Goal: Task Accomplishment & Management: Use online tool/utility

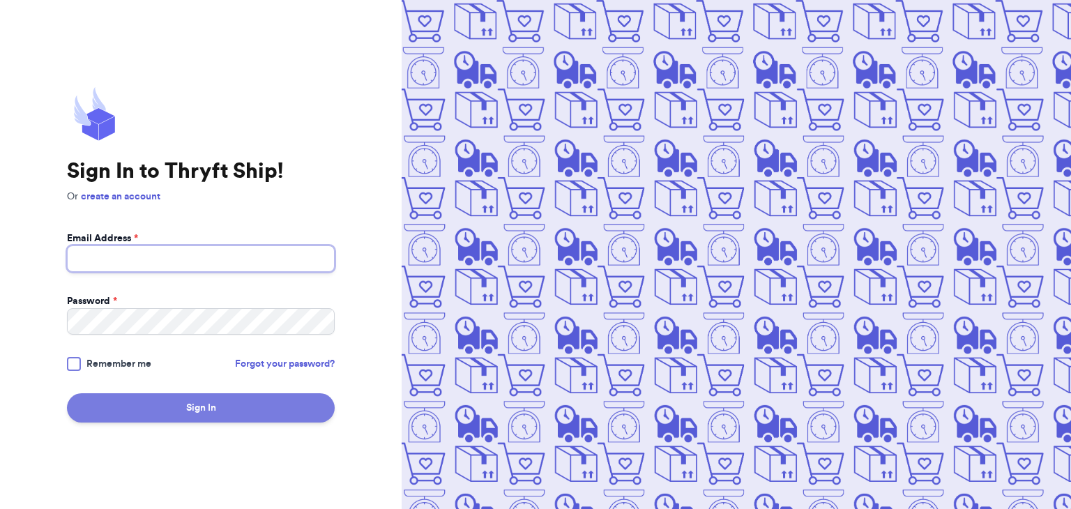
type input "[EMAIL_ADDRESS][DOMAIN_NAME]"
click at [234, 420] on button "Sign In" at bounding box center [201, 407] width 268 height 29
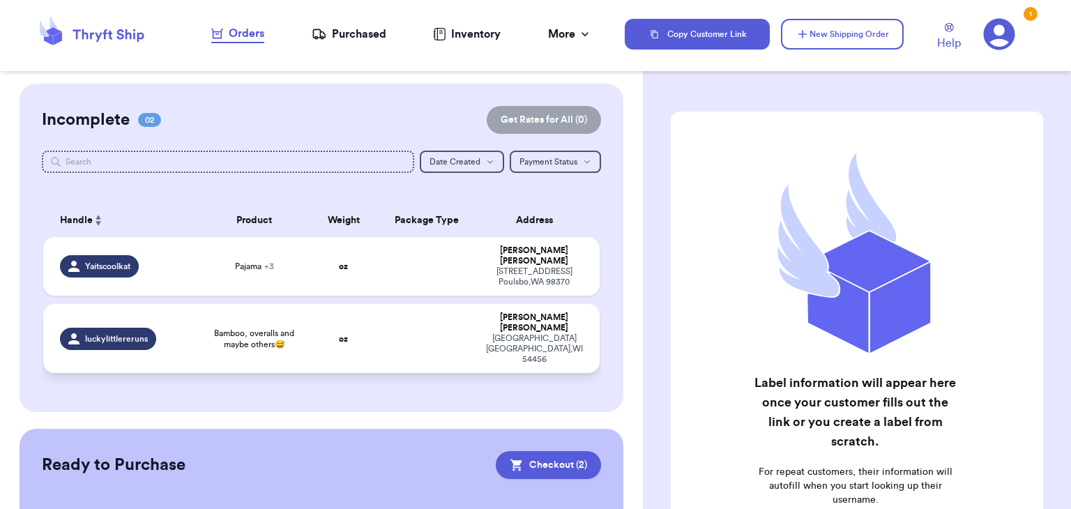
click at [313, 321] on td "oz" at bounding box center [343, 338] width 67 height 69
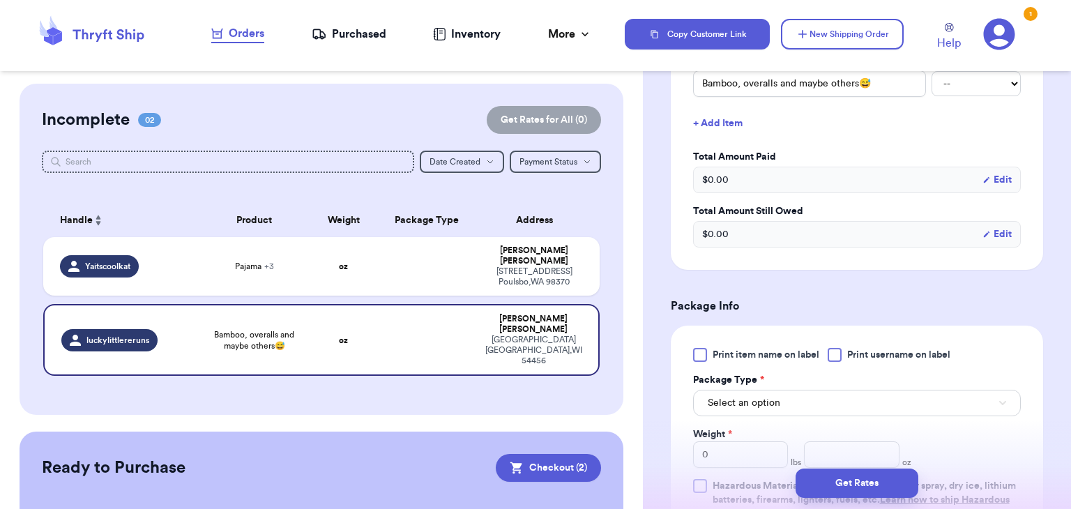
scroll to position [376, 0]
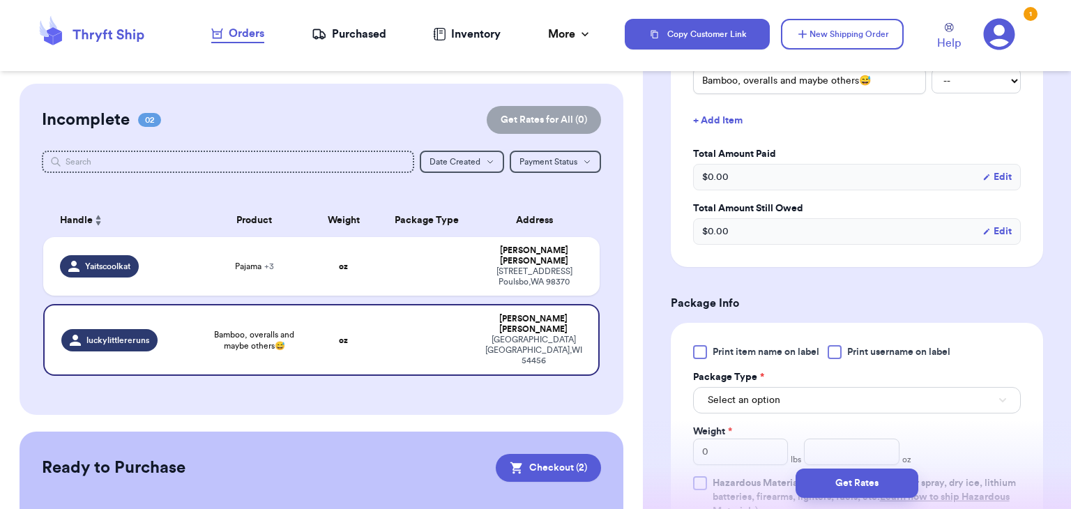
click at [837, 353] on div at bounding box center [835, 352] width 14 height 14
click at [0, 0] on input "Print username on label" at bounding box center [0, 0] width 0 height 0
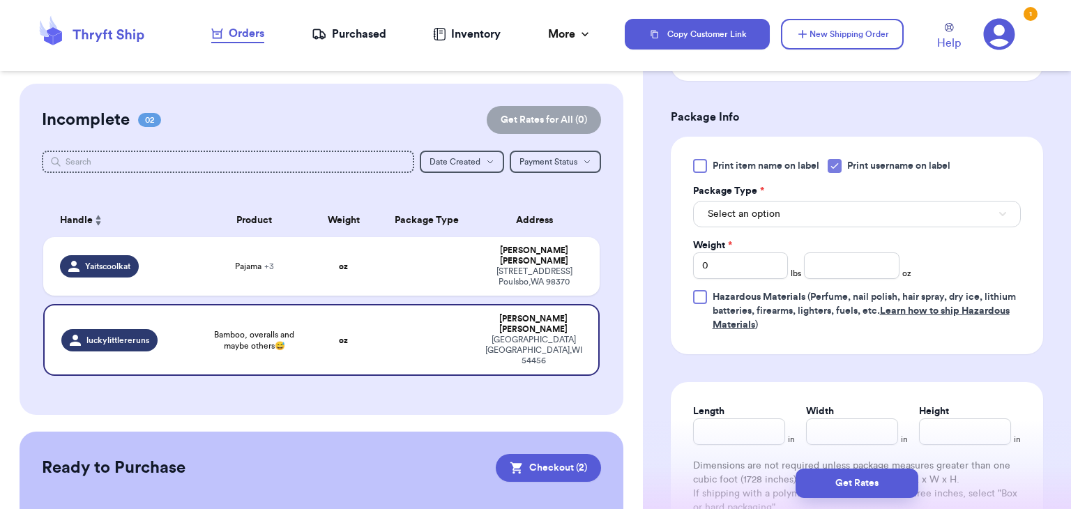
scroll to position [563, 0]
click at [851, 208] on button "Select an option" at bounding box center [857, 212] width 328 height 26
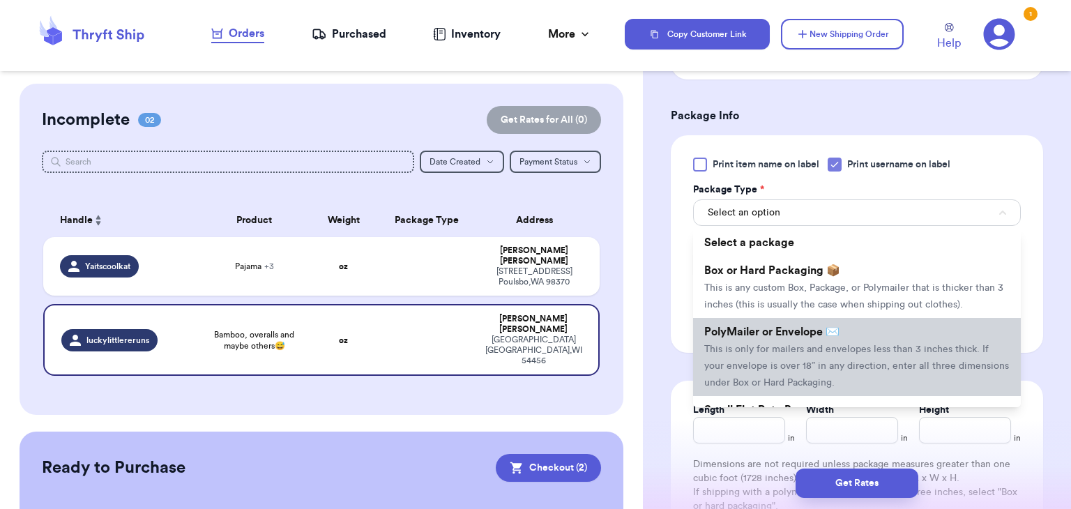
click at [816, 364] on span "This is only for mailers and envelopes less than 3 inches thick. If your envelo…" at bounding box center [856, 365] width 305 height 43
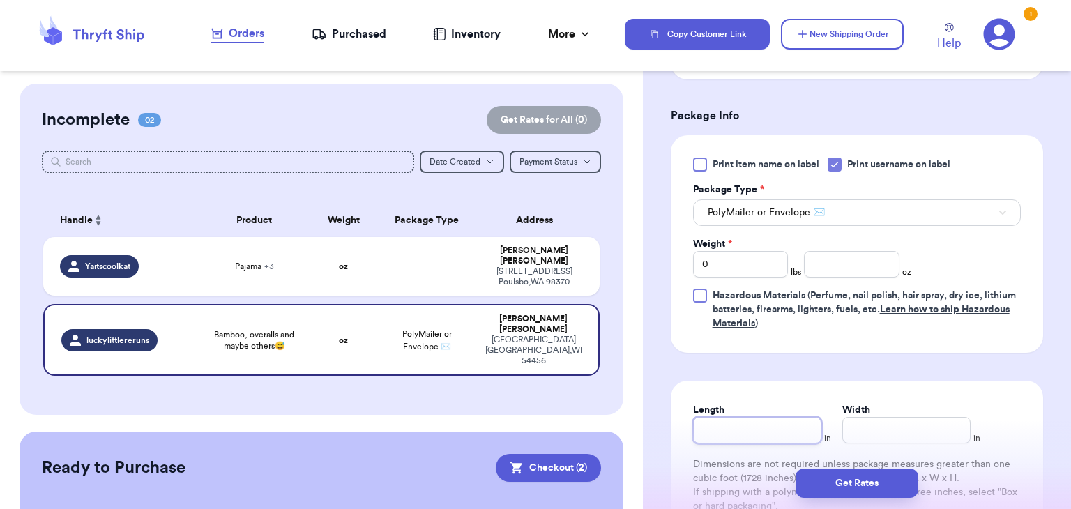
click at [745, 438] on input "Length" at bounding box center [757, 430] width 128 height 26
type input "1"
click at [870, 429] on input "Width *" at bounding box center [906, 430] width 128 height 26
type input "1"
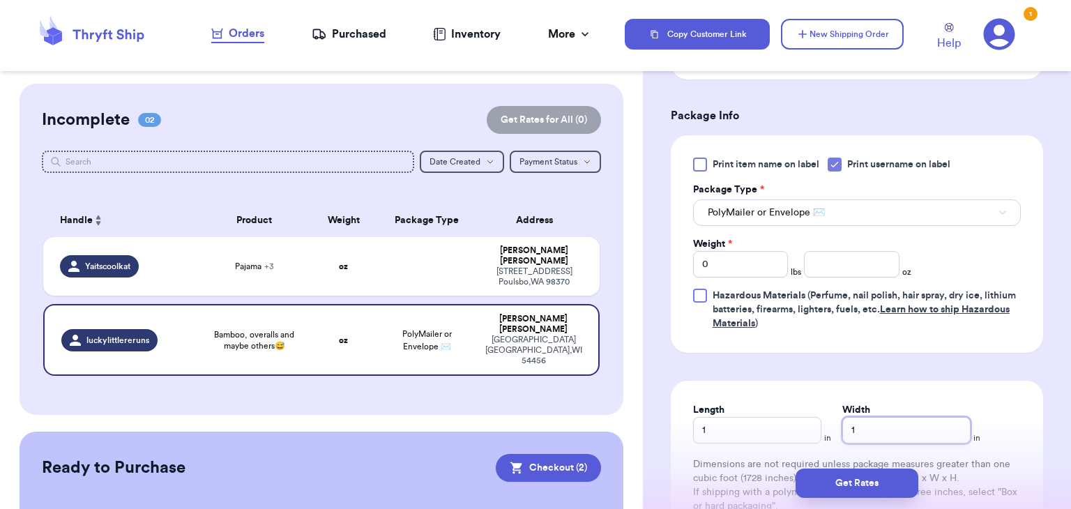
type input "10"
type input "10.9"
type input "10"
type input "1"
type input "11"
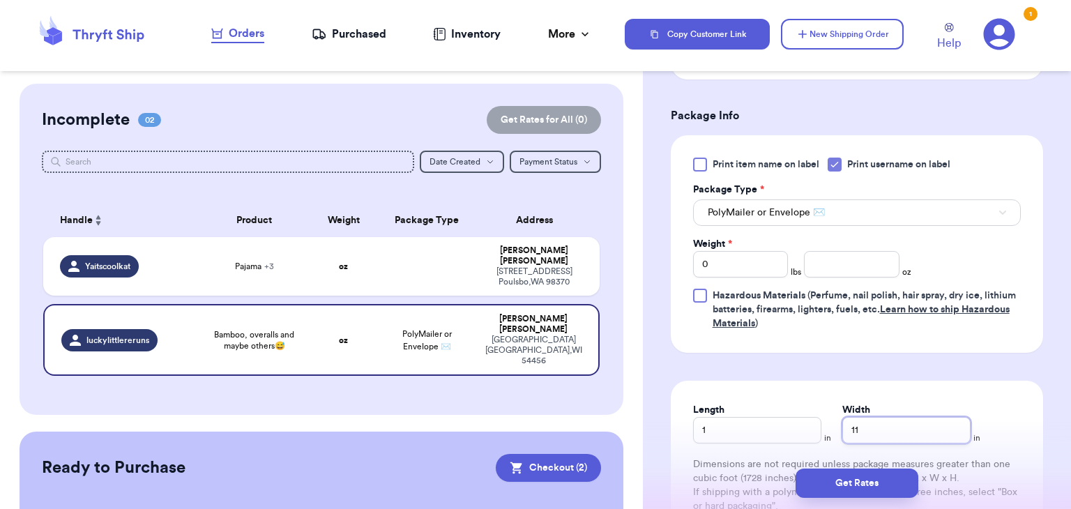
type input "11.0"
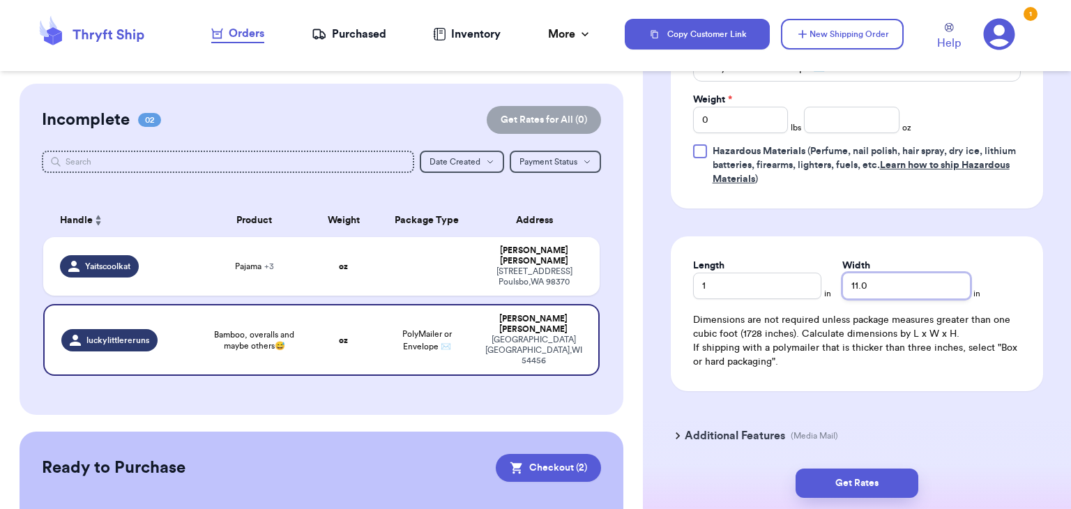
scroll to position [708, 0]
type input "11.0"
click at [847, 482] on button "Get Rates" at bounding box center [857, 483] width 123 height 29
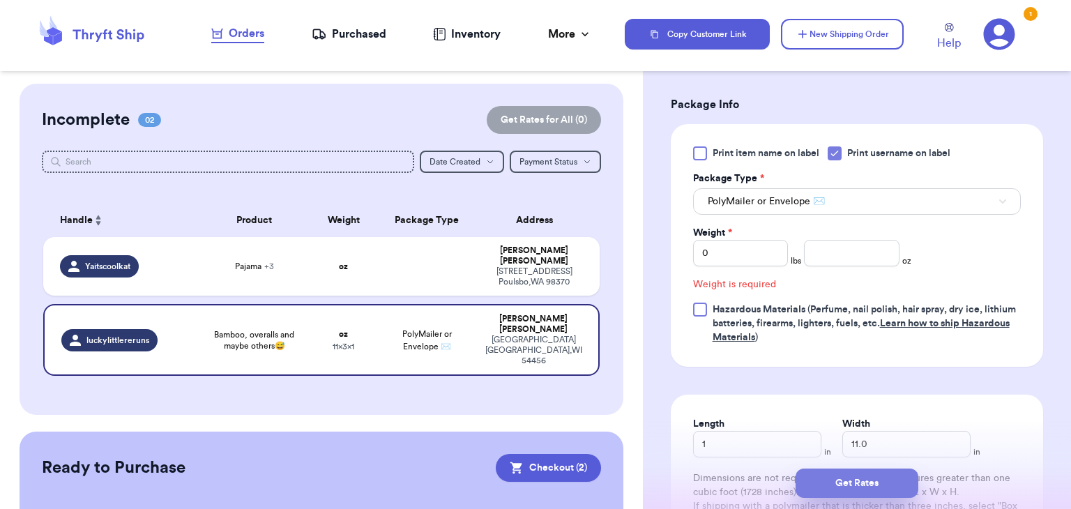
scroll to position [572, 0]
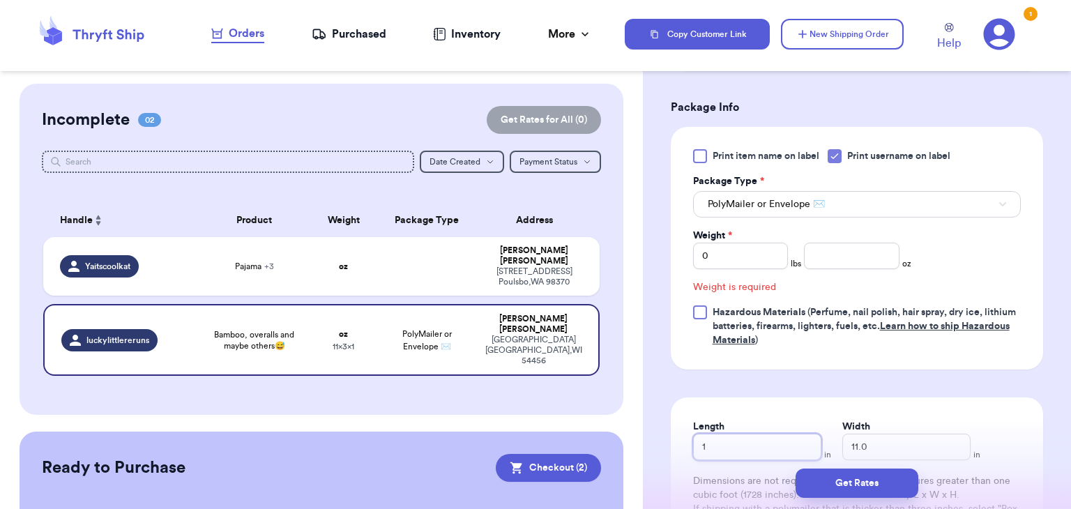
click at [750, 456] on input "1" at bounding box center [757, 447] width 128 height 26
click at [744, 257] on input "0" at bounding box center [741, 256] width 96 height 26
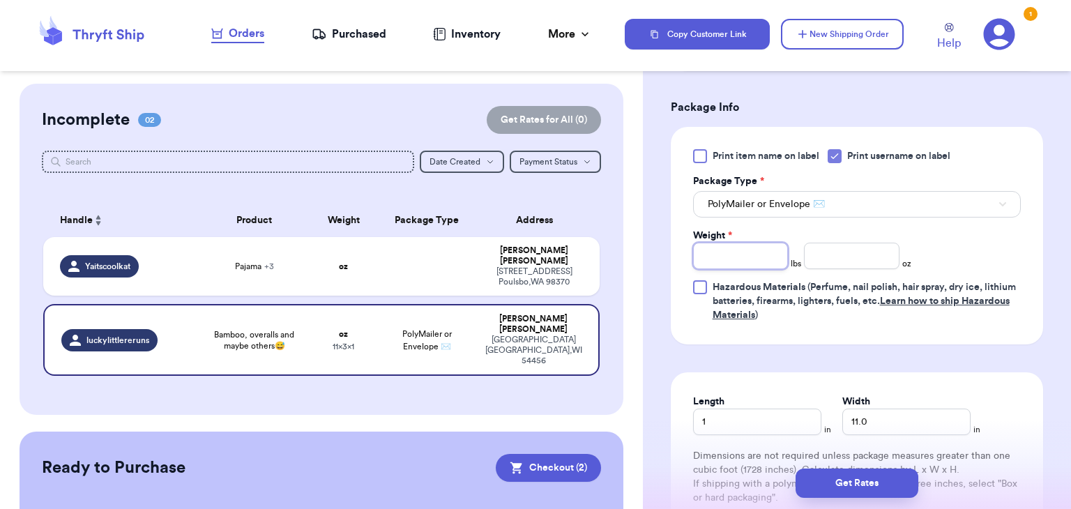
type input "1"
click at [844, 264] on input "number" at bounding box center [852, 256] width 96 height 26
type input "11"
click at [751, 430] on input "1" at bounding box center [757, 422] width 128 height 26
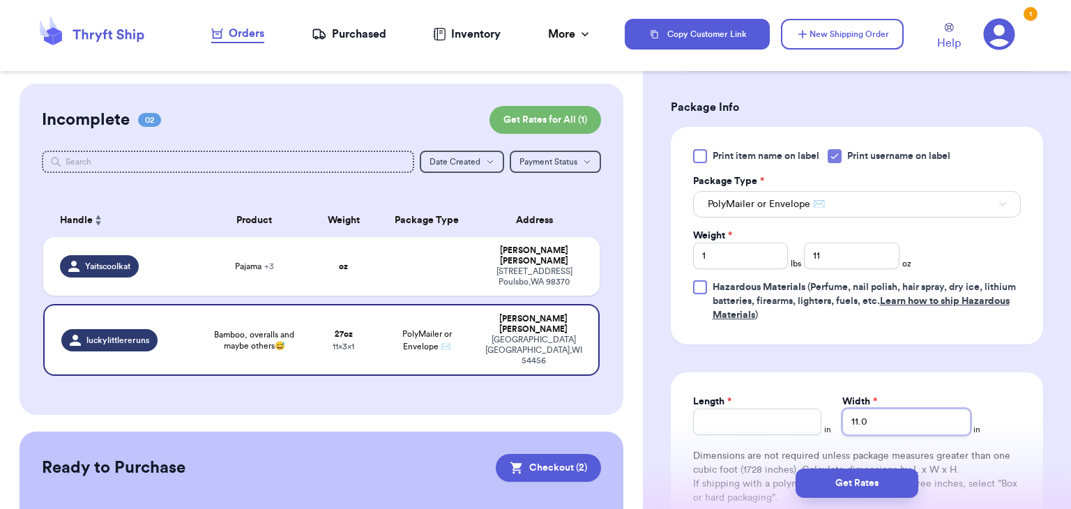
click at [899, 411] on input "11.0" at bounding box center [906, 422] width 128 height 26
type input "11"
type input "1"
click at [784, 404] on div "Length" at bounding box center [757, 402] width 128 height 14
click at [783, 404] on div "Length" at bounding box center [757, 402] width 128 height 14
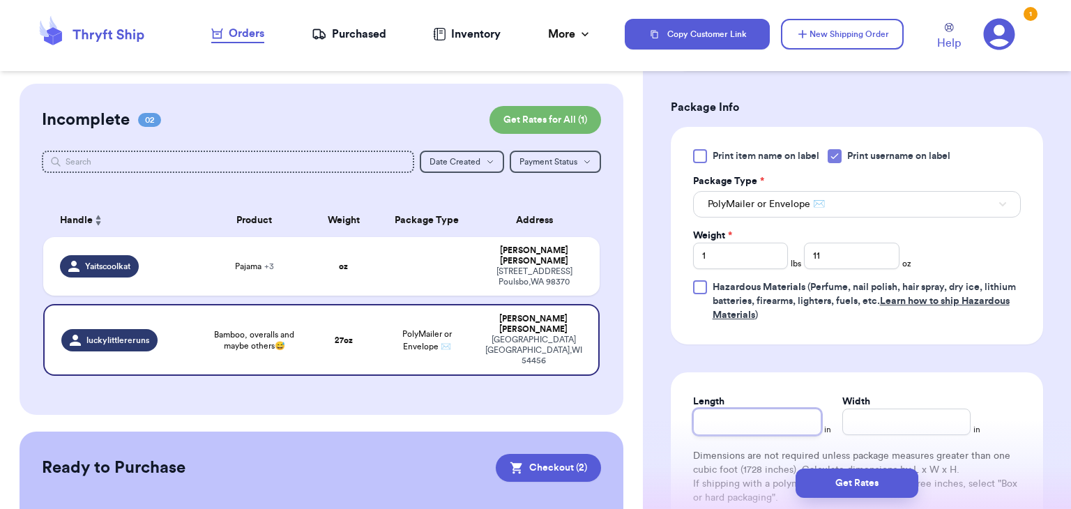
click at [782, 415] on input "Length" at bounding box center [757, 422] width 128 height 26
type input "1"
type input "11"
click at [860, 424] on input "Width *" at bounding box center [906, 422] width 128 height 26
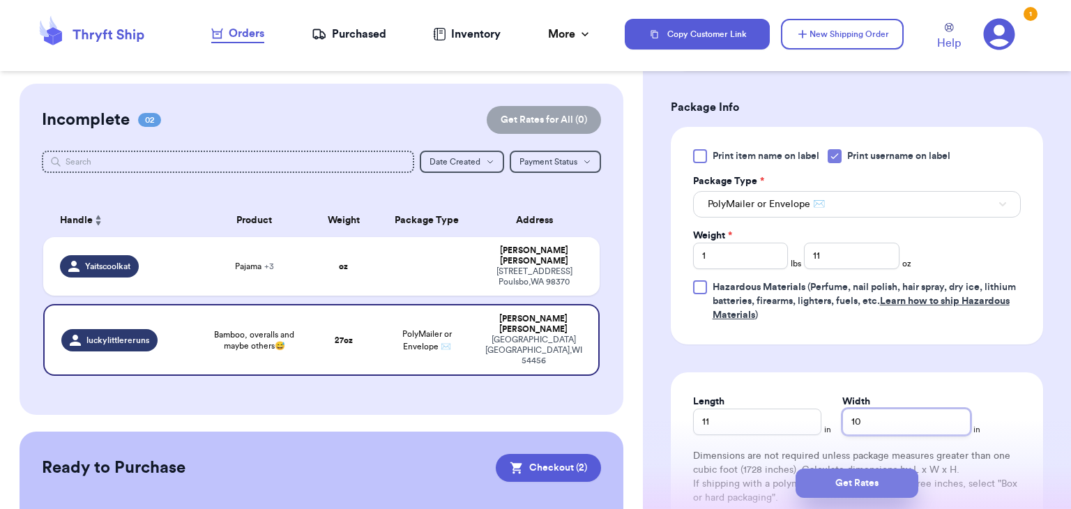
type input "10"
click at [879, 487] on button "Get Rates" at bounding box center [857, 483] width 123 height 29
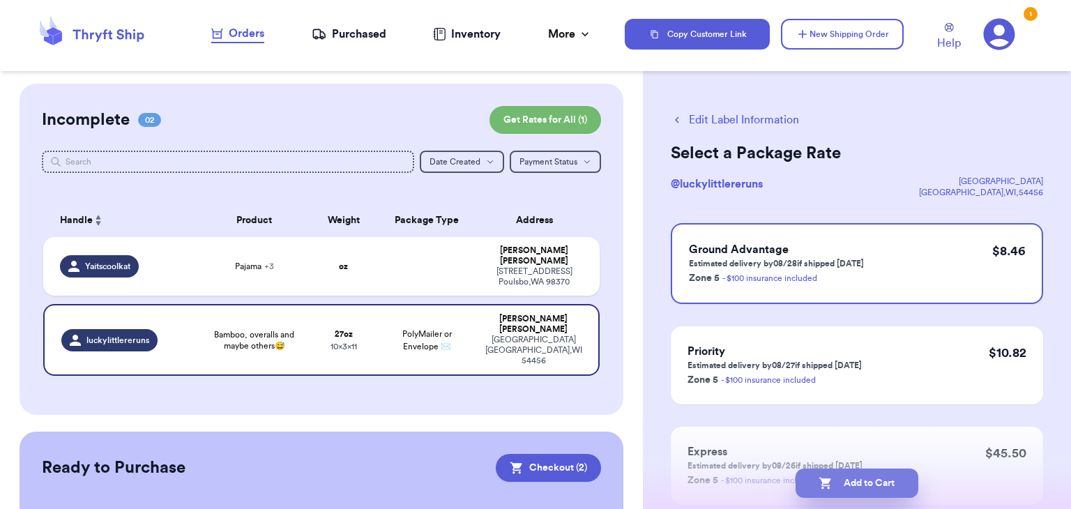
click at [879, 492] on button "Add to Cart" at bounding box center [857, 483] width 123 height 29
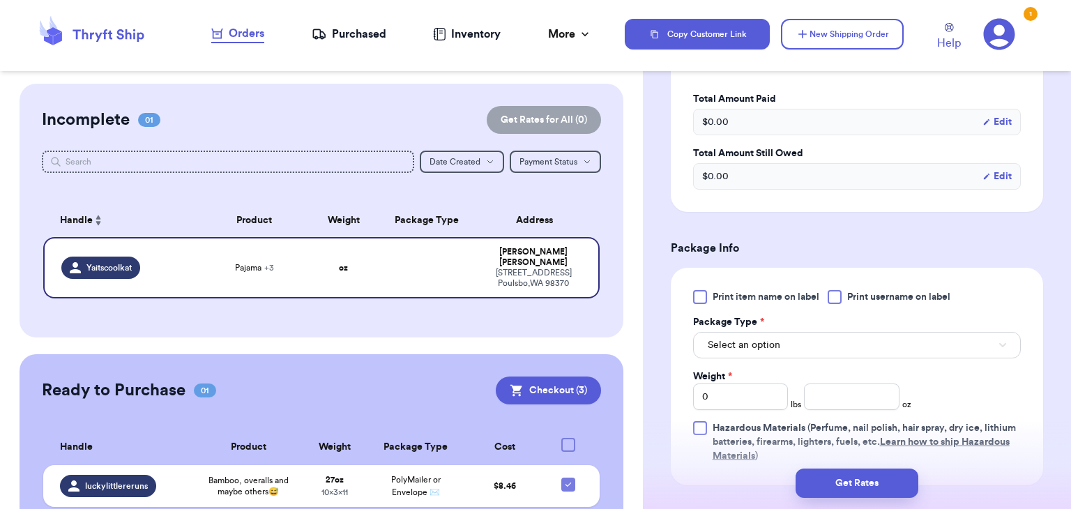
scroll to position [582, 0]
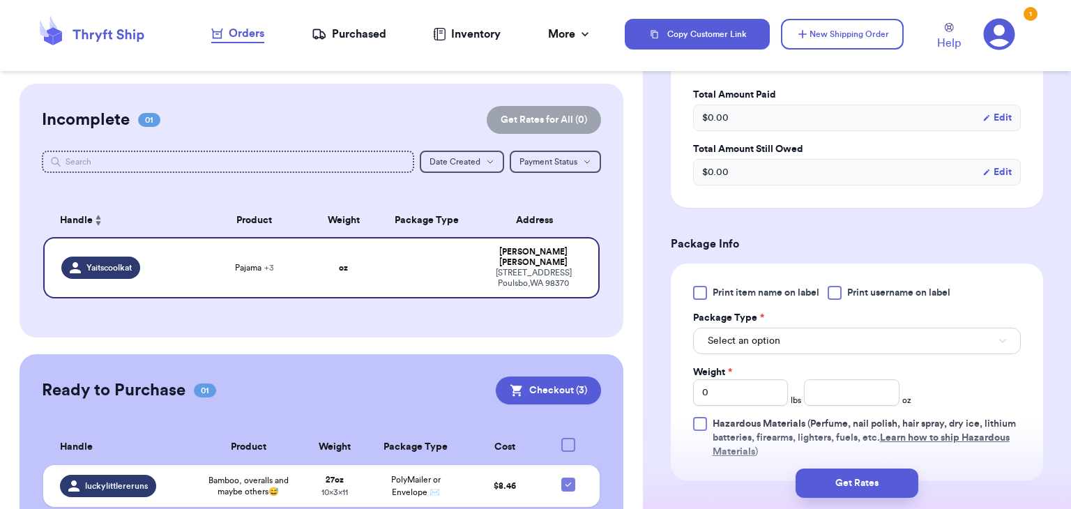
click at [836, 293] on div at bounding box center [835, 293] width 14 height 14
click at [0, 0] on input "Print username on label" at bounding box center [0, 0] width 0 height 0
click at [815, 337] on button "Select an option" at bounding box center [857, 341] width 328 height 26
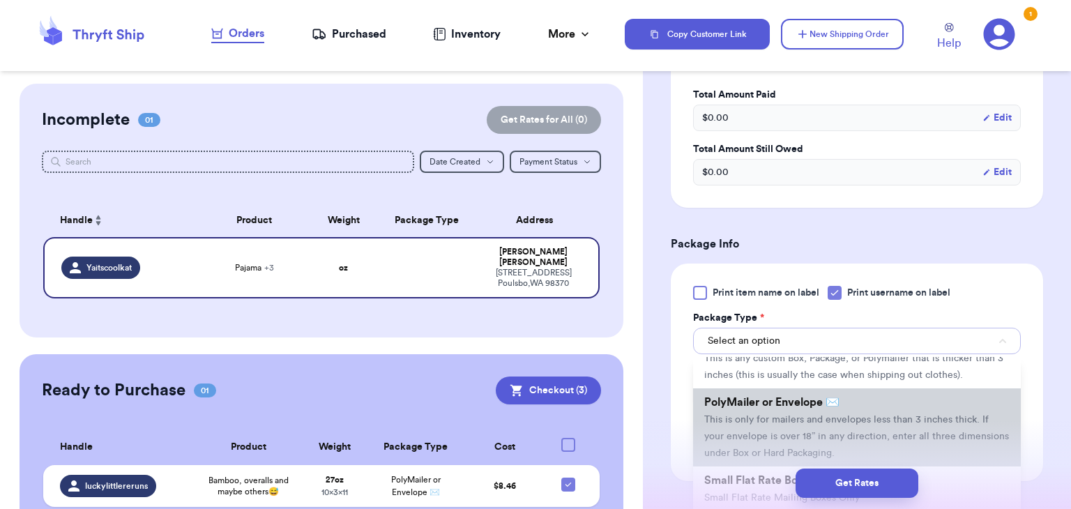
scroll to position [63, 0]
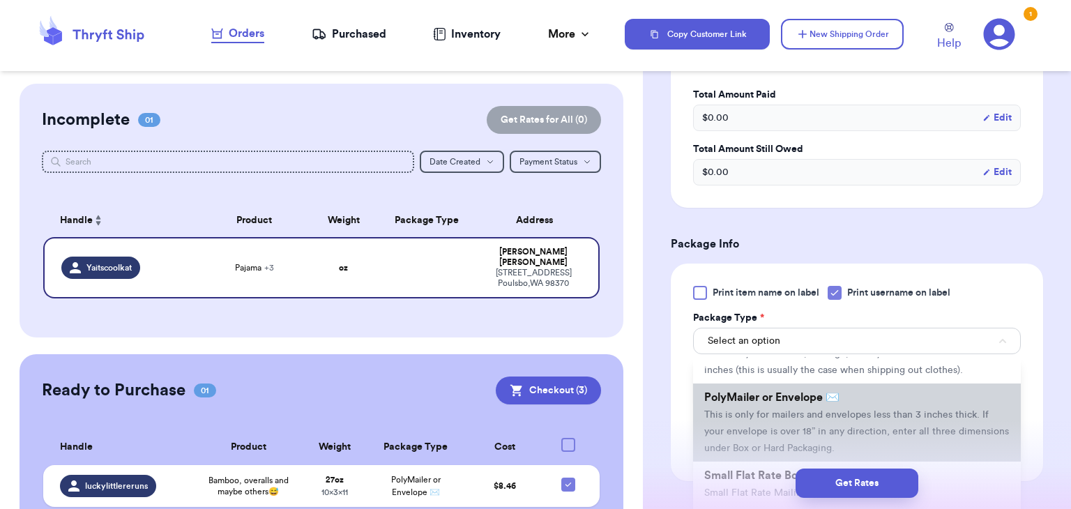
click at [791, 410] on span "This is only for mailers and envelopes less than 3 inches thick. If your envelo…" at bounding box center [856, 431] width 305 height 43
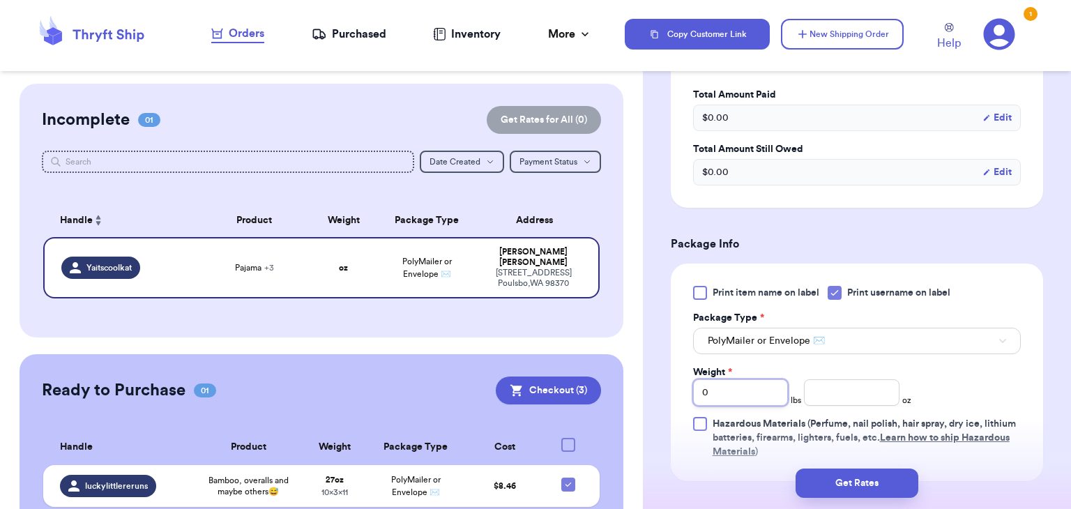
click at [763, 397] on input "0" at bounding box center [741, 392] width 96 height 26
type input "1"
click at [847, 403] on input "number" at bounding box center [852, 392] width 96 height 26
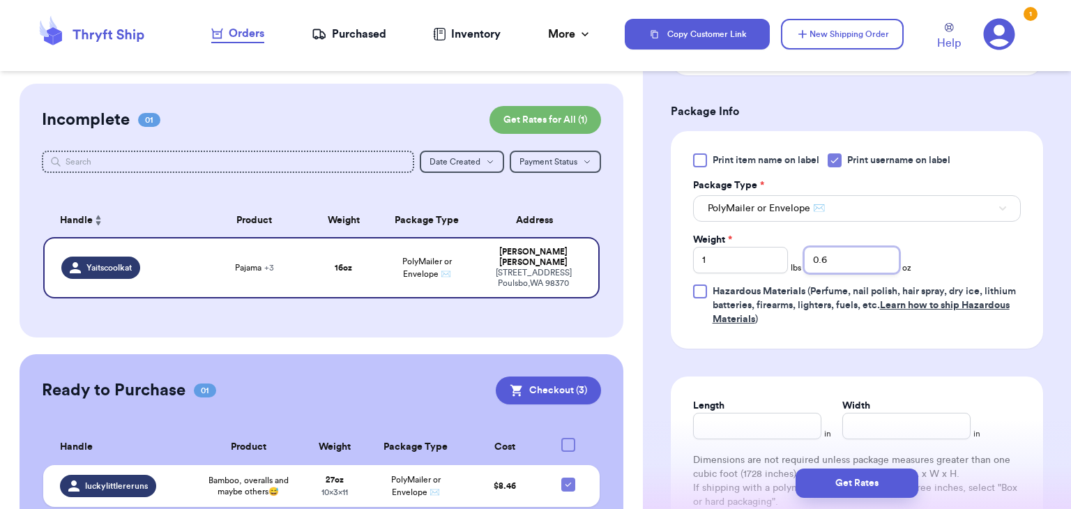
scroll to position [718, 0]
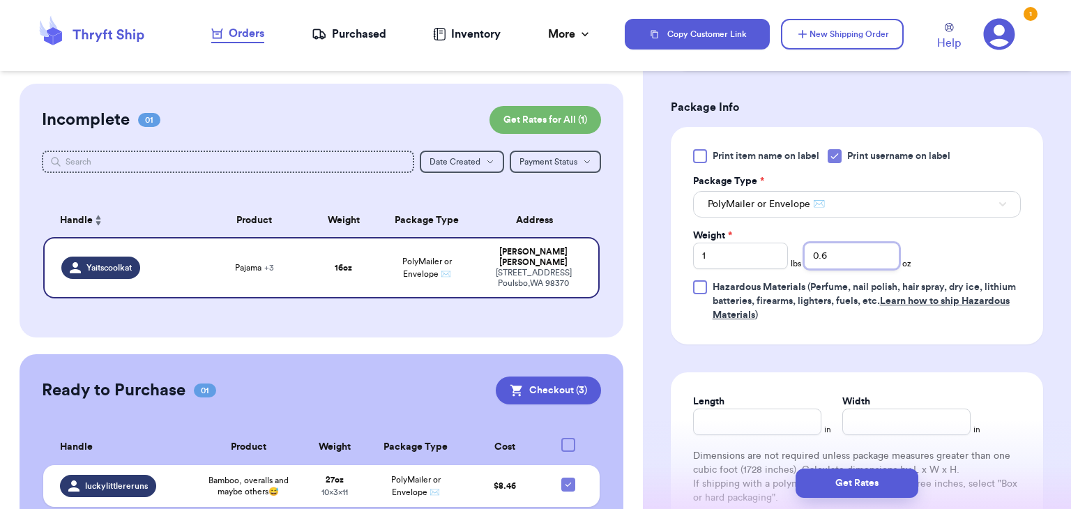
type input "0.6"
click at [784, 410] on input "Length" at bounding box center [757, 422] width 128 height 26
type input "10"
click at [851, 419] on input "Width *" at bounding box center [906, 422] width 128 height 26
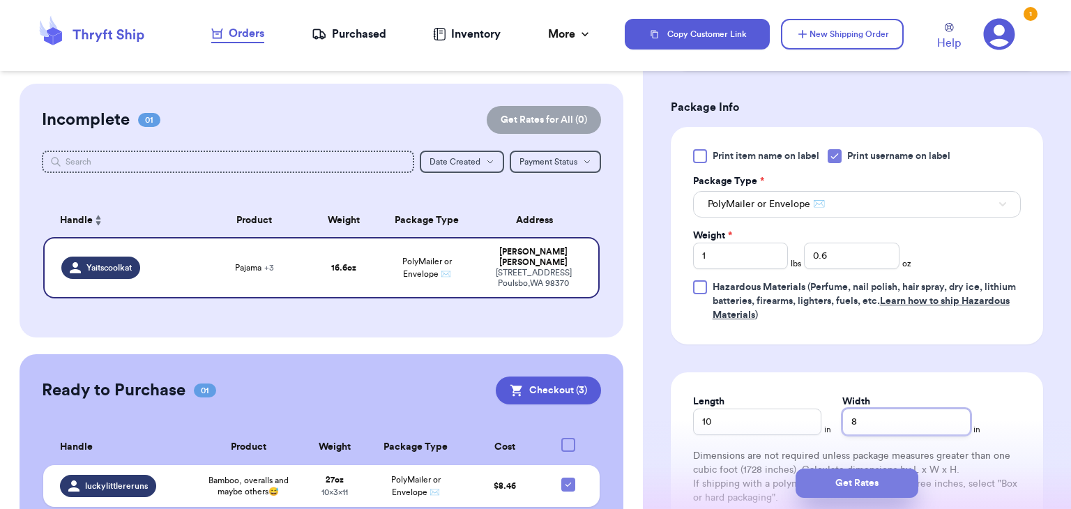
type input "8"
click at [879, 476] on button "Get Rates" at bounding box center [857, 483] width 123 height 29
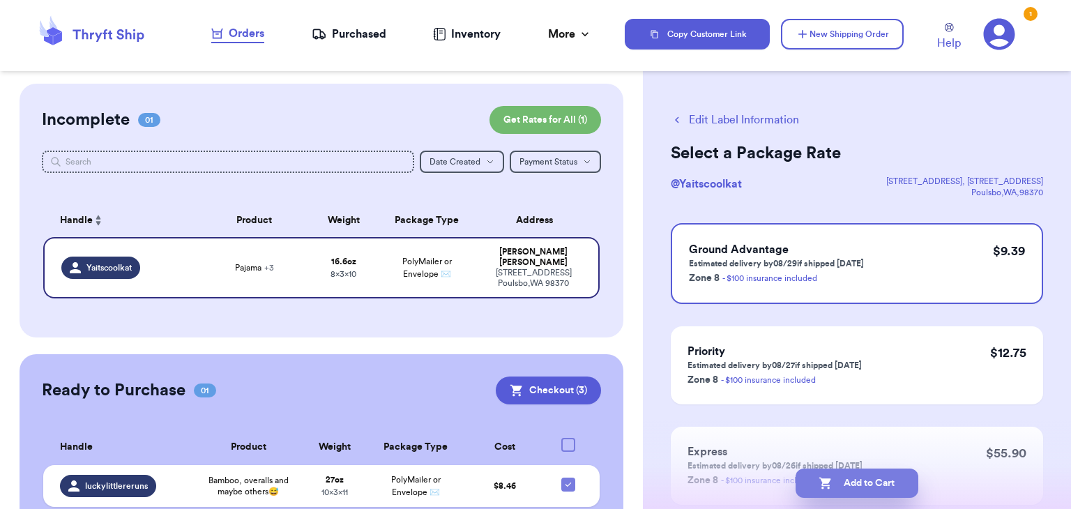
click at [881, 484] on button "Add to Cart" at bounding box center [857, 483] width 123 height 29
